Goal: Information Seeking & Learning: Learn about a topic

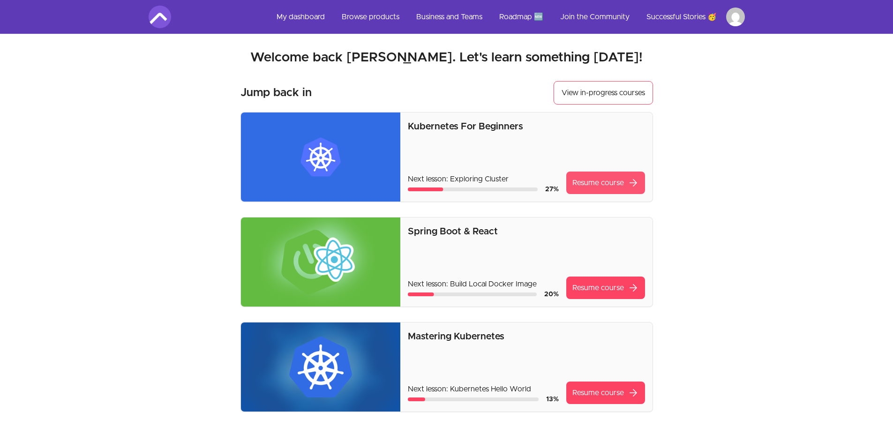
click at [601, 183] on link "Resume course arrow_forward" at bounding box center [605, 183] width 79 height 23
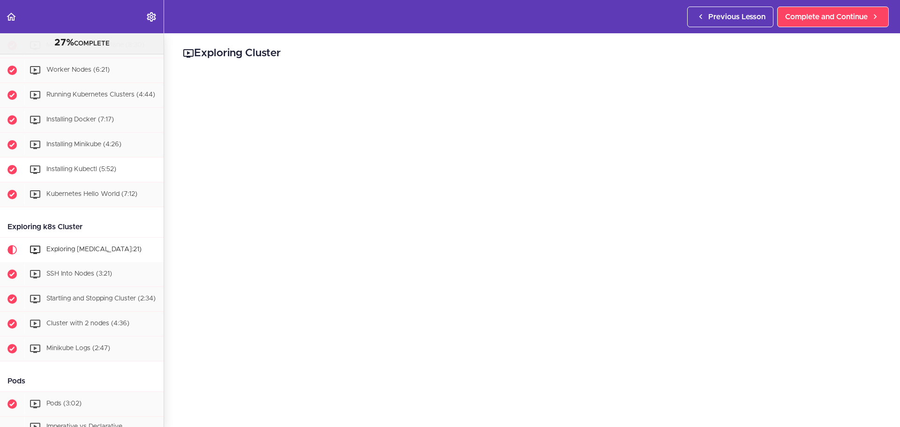
scroll to position [88, 0]
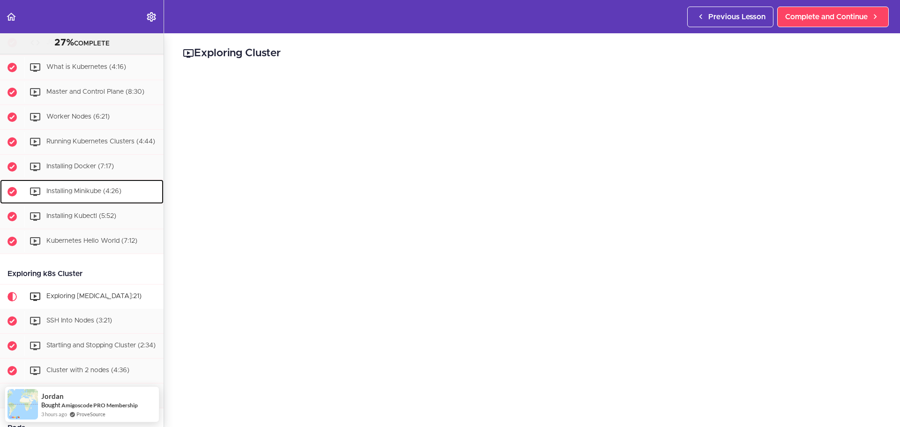
click at [103, 195] on span "Installing Minikube (4:26)" at bounding box center [83, 191] width 75 height 7
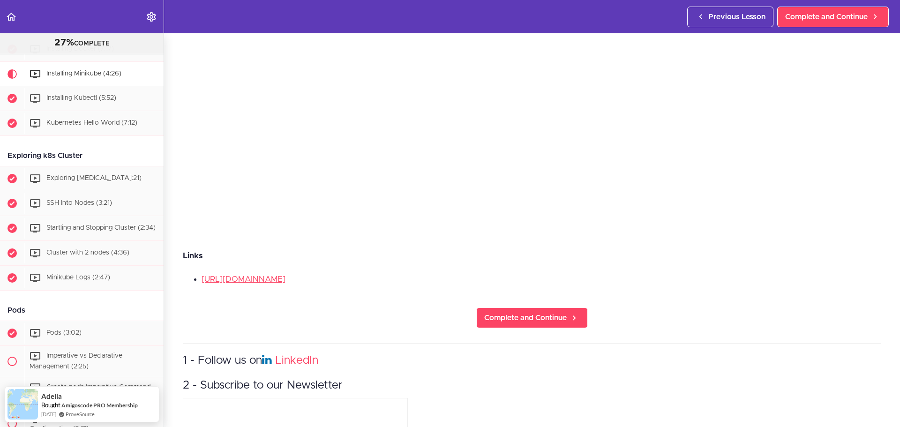
scroll to position [234, 0]
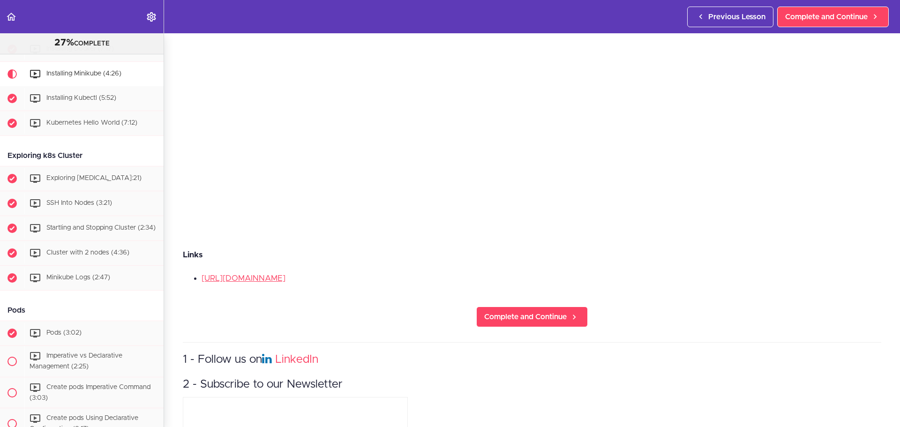
drag, startPoint x: 324, startPoint y: 274, endPoint x: 299, endPoint y: 288, distance: 29.2
click at [299, 288] on section "Kubernetes For Beginners 27% COMPLETE Getting Started Join the Community What i…" at bounding box center [450, 230] width 900 height 394
